Goal: Check status: Check status

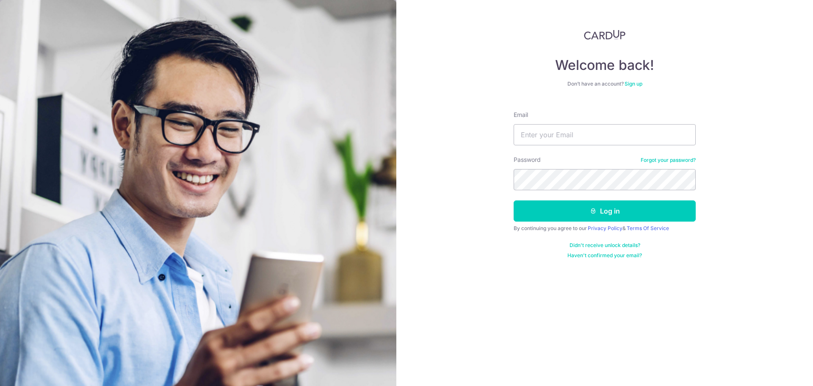
click at [588, 143] on input "Email" at bounding box center [605, 134] width 182 height 21
click at [589, 142] on input "Email" at bounding box center [605, 134] width 182 height 21
type input "[PERSON_NAME][EMAIL_ADDRESS][DOMAIN_NAME]"
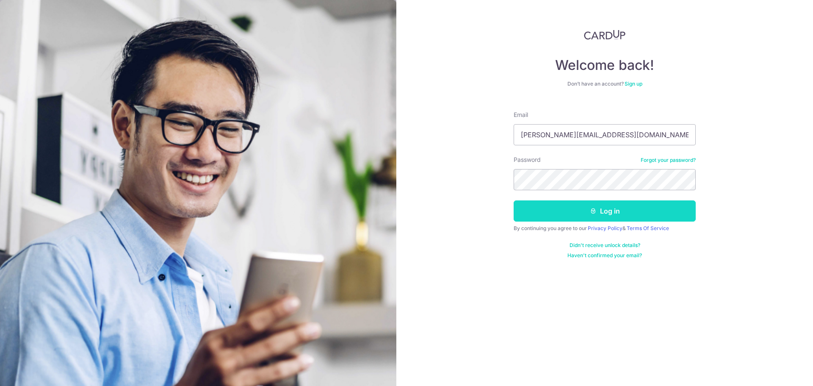
click at [580, 213] on button "Log in" at bounding box center [605, 210] width 182 height 21
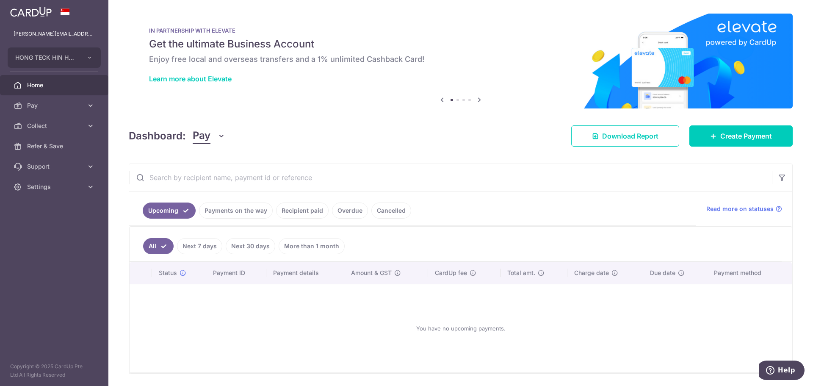
click at [308, 213] on link "Recipient paid" at bounding box center [302, 210] width 53 height 16
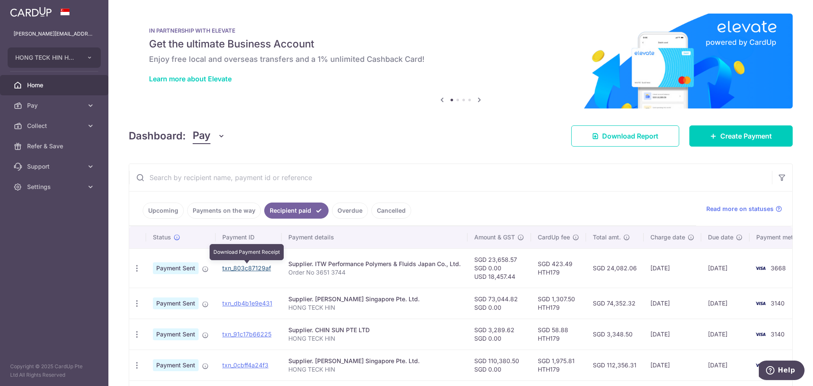
click at [263, 268] on link "txn_803c87129af" at bounding box center [246, 267] width 49 height 7
click at [670, 267] on td "[DATE]" at bounding box center [673, 267] width 58 height 39
click at [517, 201] on ul "Upcoming Payments on the way Recipient paid Overdue Cancelled" at bounding box center [412, 208] width 567 height 34
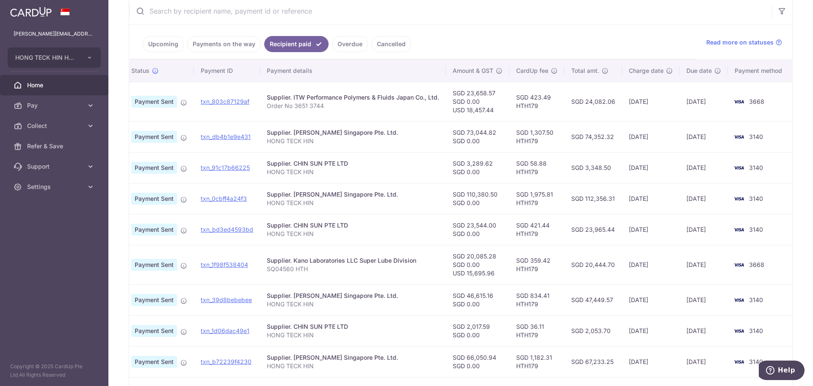
scroll to position [42, 0]
